Goal: Task Accomplishment & Management: Use online tool/utility

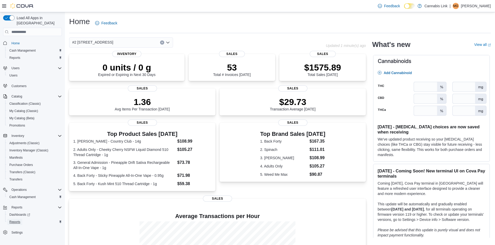
click at [15, 219] on span "Reports" at bounding box center [14, 222] width 11 height 6
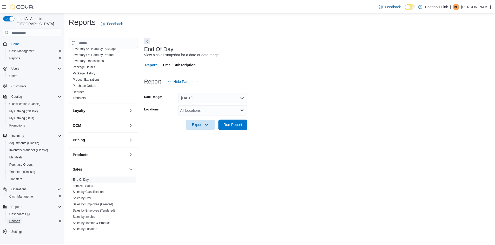
scroll to position [52, 0]
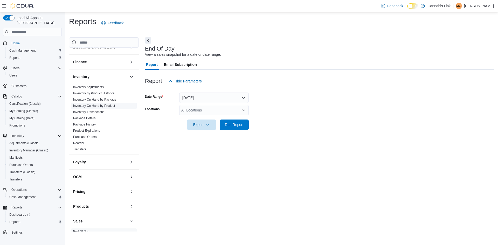
click at [103, 105] on link "Inventory On Hand by Product" at bounding box center [94, 106] width 42 height 4
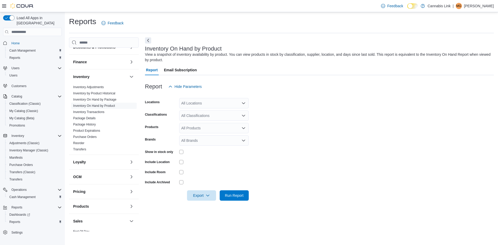
click at [205, 105] on div "All Locations" at bounding box center [214, 103] width 70 height 10
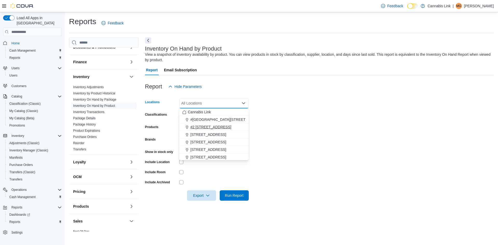
click at [207, 130] on button "#2 [STREET_ADDRESS]" at bounding box center [214, 128] width 70 height 8
drag, startPoint x: 302, startPoint y: 133, endPoint x: 284, endPoint y: 139, distance: 18.5
click at [301, 133] on form "Locations #2 [STREET_ADDRESS] Combo box. Selected. #2 [STREET_ADDRESS] Press Ba…" at bounding box center [319, 146] width 349 height 109
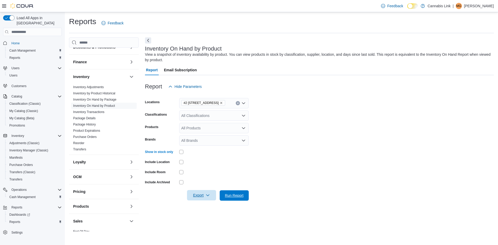
click at [227, 194] on span "Run Report" at bounding box center [234, 195] width 19 height 5
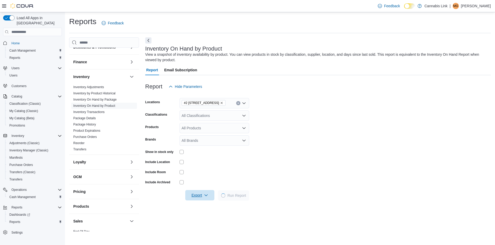
click at [201, 198] on span "Export" at bounding box center [199, 195] width 23 height 10
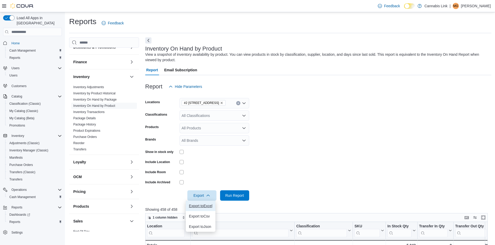
click at [201, 208] on span "Export to Excel" at bounding box center [200, 206] width 23 height 4
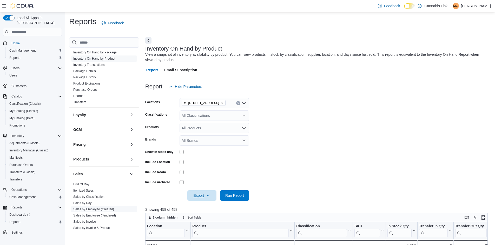
scroll to position [158, 0]
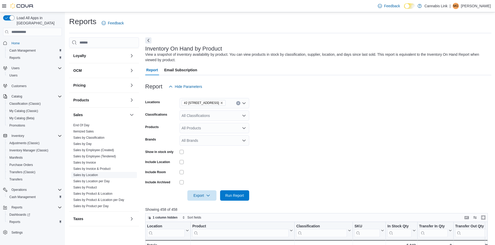
drag, startPoint x: 97, startPoint y: 177, endPoint x: 103, endPoint y: 175, distance: 6.2
click at [97, 177] on link "Sales by Location" at bounding box center [85, 175] width 25 height 4
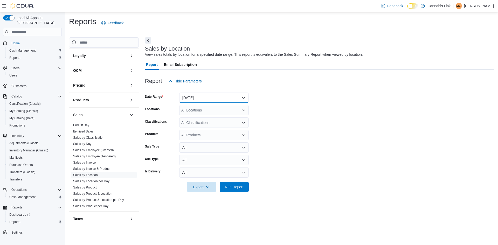
click at [215, 99] on button "[DATE]" at bounding box center [214, 98] width 70 height 10
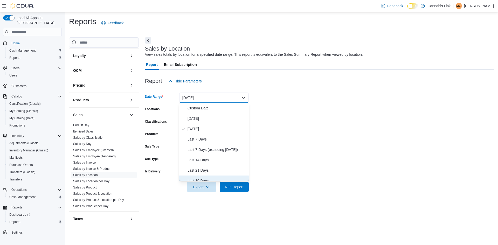
drag, startPoint x: 204, startPoint y: 179, endPoint x: 221, endPoint y: 168, distance: 20.0
click at [204, 179] on span "Last 30 Days" at bounding box center [217, 181] width 59 height 6
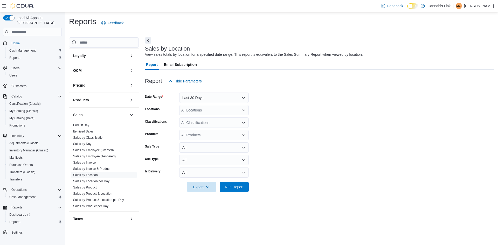
drag, startPoint x: 285, startPoint y: 125, endPoint x: 244, endPoint y: 113, distance: 42.9
click at [283, 125] on form "Date Range Last 30 Days Locations All Locations Classifications All Classificat…" at bounding box center [319, 139] width 349 height 106
click at [228, 111] on div "All Locations" at bounding box center [214, 110] width 70 height 10
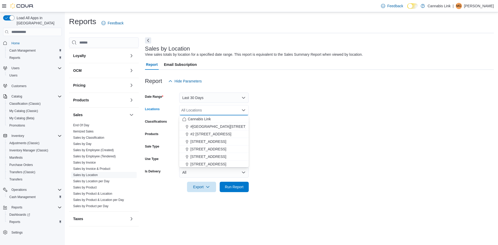
drag, startPoint x: 212, startPoint y: 134, endPoint x: 252, endPoint y: 141, distance: 41.1
click at [212, 134] on span "#2 [STREET_ADDRESS]" at bounding box center [211, 134] width 41 height 5
click at [301, 167] on form "Date Range Last 30 Days Locations #2 [STREET_ADDRESS] Combo box. Selected. #2 […" at bounding box center [319, 139] width 349 height 106
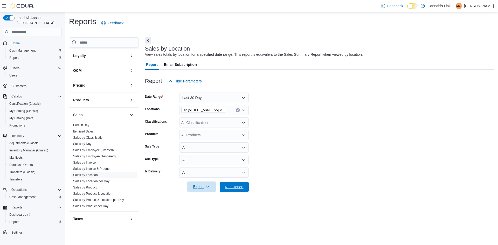
drag, startPoint x: 242, startPoint y: 184, endPoint x: 206, endPoint y: 189, distance: 36.2
click at [241, 184] on span "Run Report" at bounding box center [234, 187] width 23 height 10
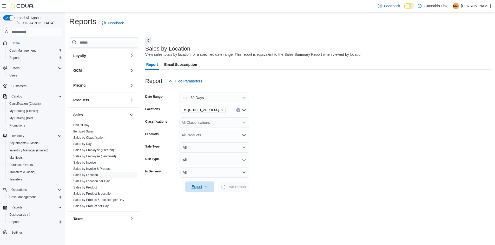
click at [197, 190] on span "Export" at bounding box center [199, 187] width 23 height 10
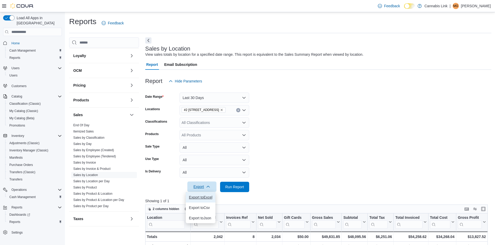
drag, startPoint x: 203, startPoint y: 200, endPoint x: 201, endPoint y: 191, distance: 9.0
click at [202, 200] on button "Export to Excel" at bounding box center [201, 197] width 30 height 10
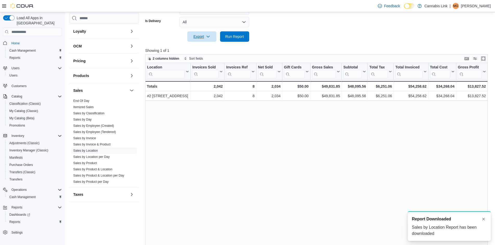
scroll to position [156, 0]
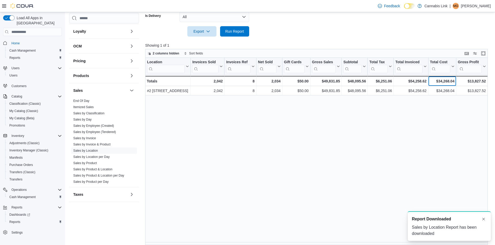
click at [441, 82] on div "$34,268.04" at bounding box center [441, 81] width 24 height 6
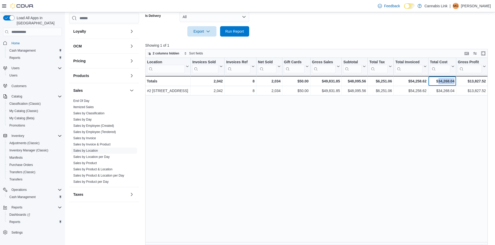
click at [441, 82] on div "$34,268.04" at bounding box center [441, 81] width 24 height 6
copy div "34,268.04"
